Goal: Task Accomplishment & Management: Manage account settings

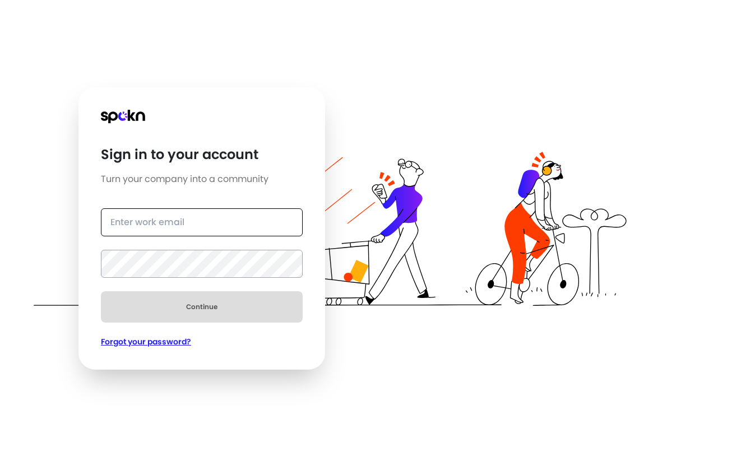
click at [184, 225] on input "text" at bounding box center [202, 222] width 202 height 28
click at [131, 232] on input "text" at bounding box center [202, 222] width 202 height 28
click at [268, 157] on div "Sign in to your account Turn your company into a community" at bounding box center [202, 148] width 202 height 76
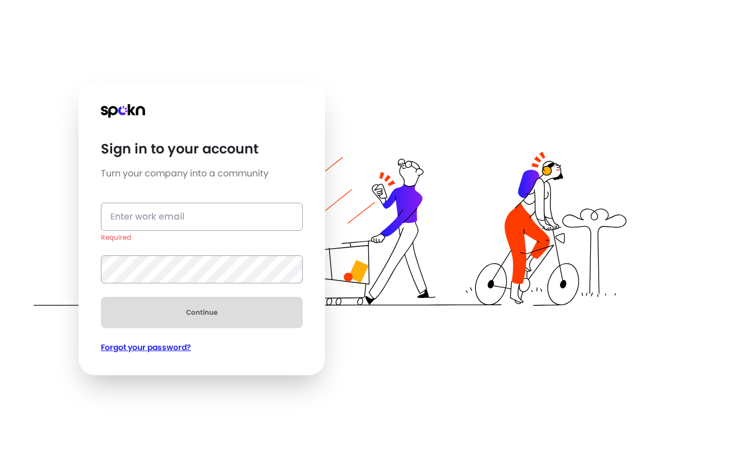
click at [124, 108] on icon at bounding box center [123, 110] width 44 height 13
